Goal: Task Accomplishment & Management: Use online tool/utility

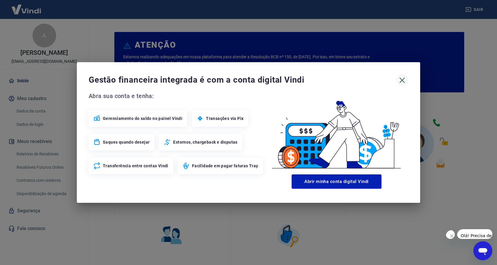
click at [399, 79] on icon "button" at bounding box center [401, 79] width 9 height 9
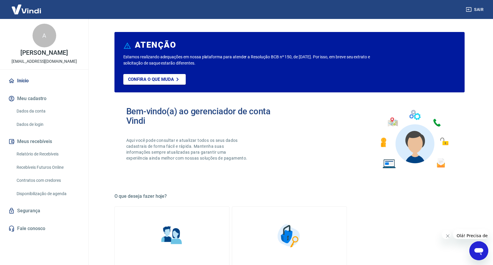
click at [37, 159] on link "Relatório de Recebíveis" at bounding box center [47, 154] width 67 height 12
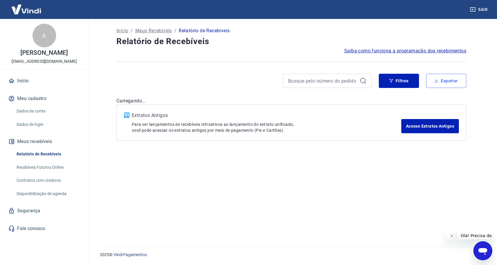
click at [450, 80] on button "Exportar" at bounding box center [446, 81] width 40 height 14
